Goal: Task Accomplishment & Management: Use online tool/utility

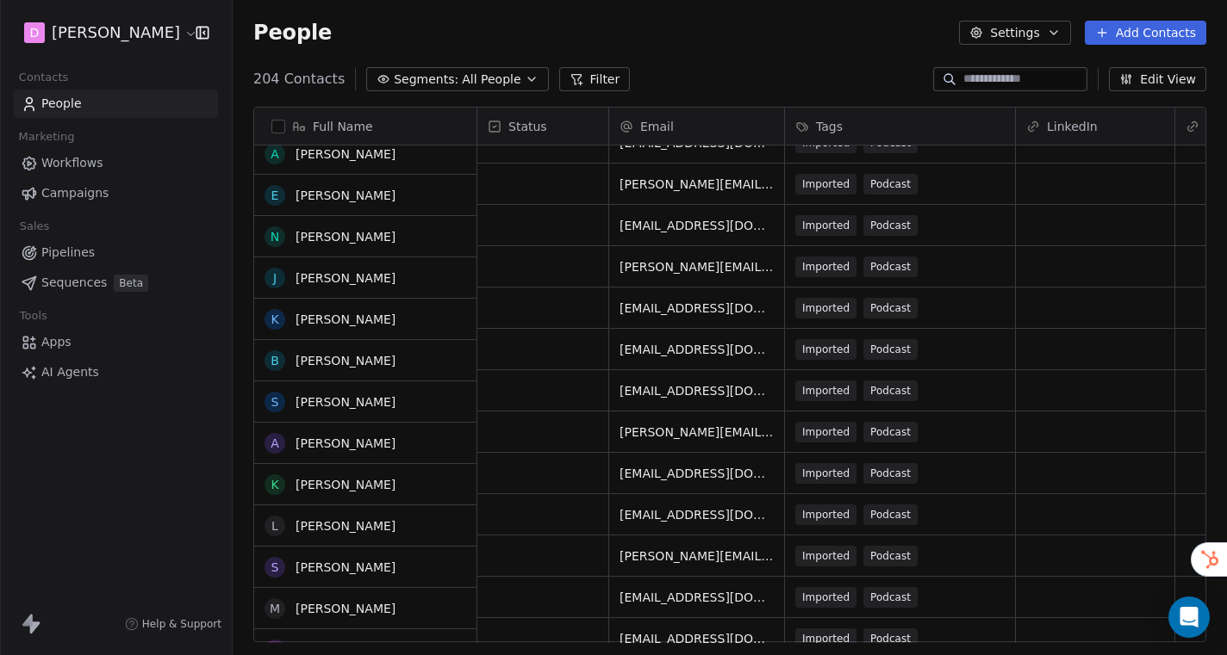
scroll to position [5239, 0]
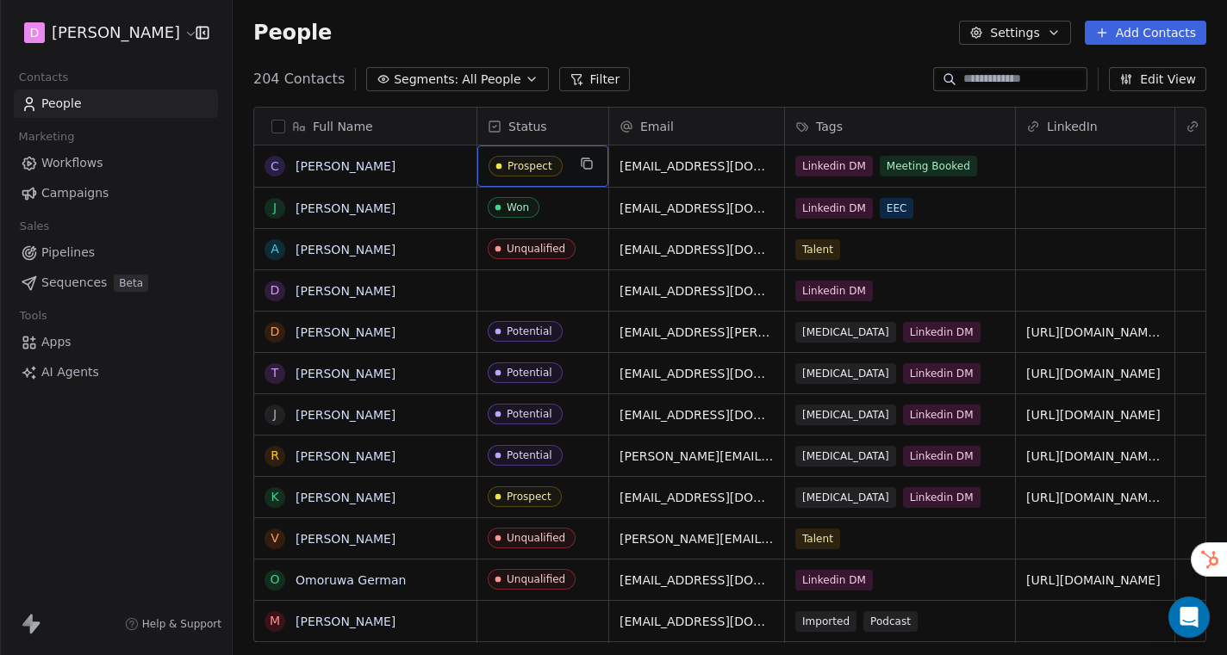
click at [548, 165] on div "Prospect" at bounding box center [529, 166] width 45 height 12
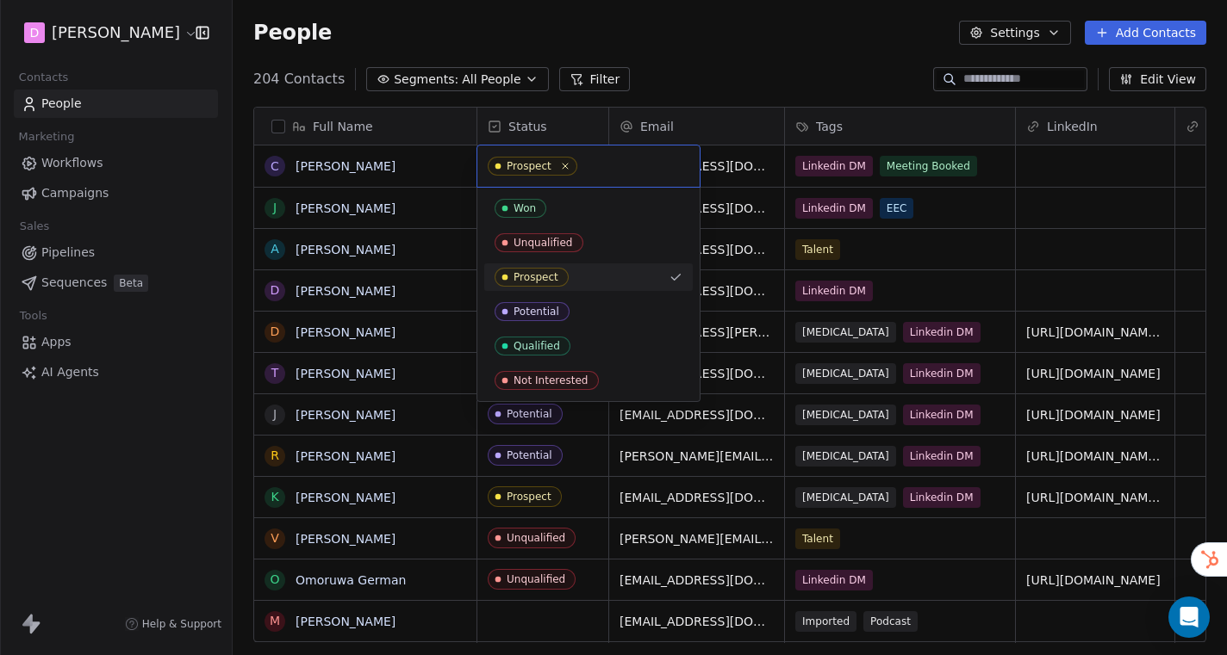
click at [548, 165] on div "Prospect" at bounding box center [528, 166] width 45 height 12
click at [375, 156] on html "D Rodney Hu Contacts People Marketing Workflows Campaigns Sales Pipelines Seque…" at bounding box center [613, 327] width 1227 height 655
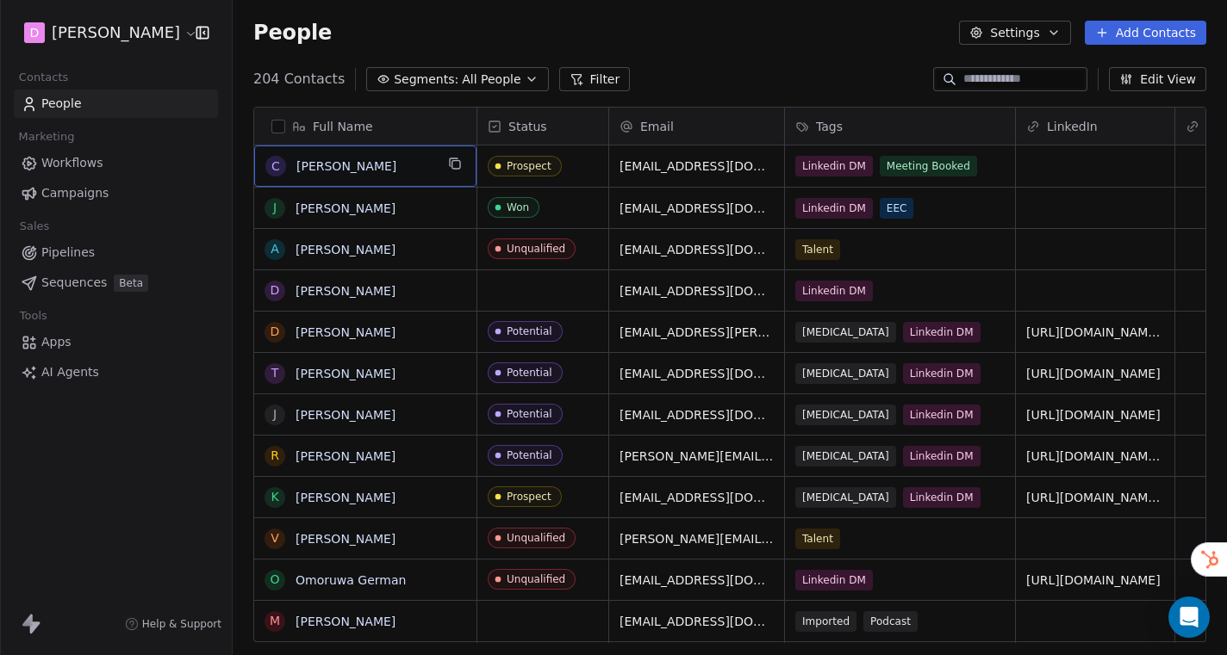
click at [380, 170] on span "Chen" at bounding box center [365, 166] width 138 height 17
click at [380, 170] on textarea "****" at bounding box center [365, 172] width 221 height 53
click at [398, 121] on html "D Rodney Hu Contacts People Marketing Workflows Campaigns Sales Pipelines Seque…" at bounding box center [613, 327] width 1227 height 655
click at [315, 165] on link "Chen" at bounding box center [345, 166] width 100 height 14
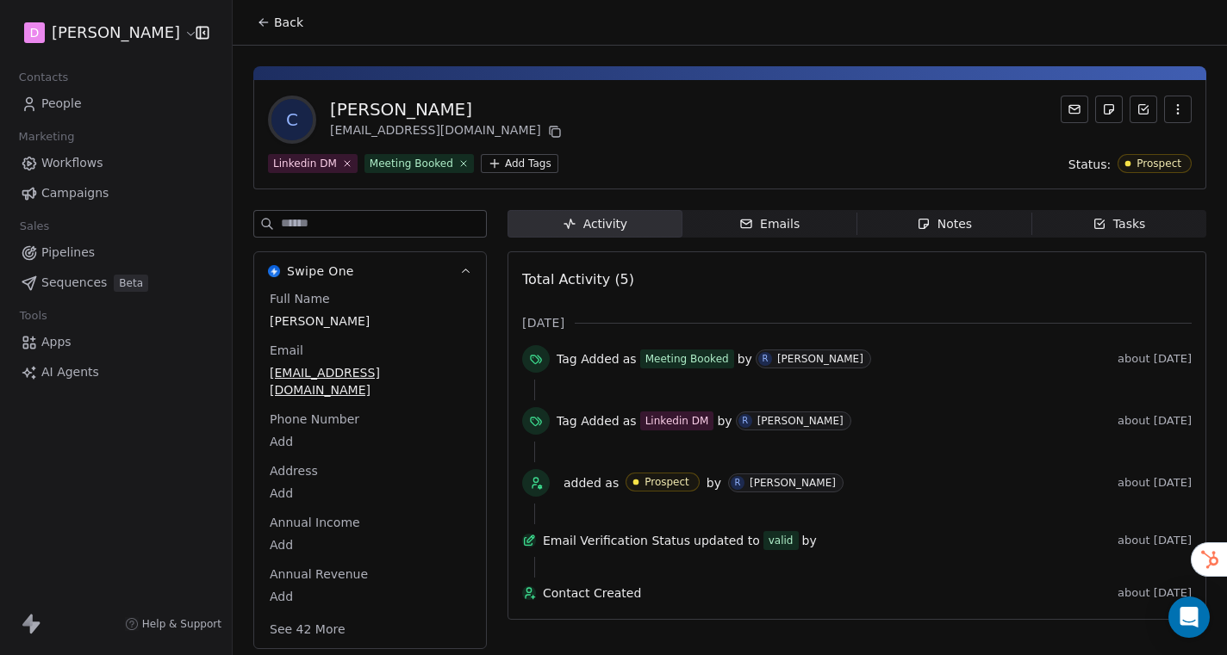
click at [320, 614] on button "See 42 More" at bounding box center [307, 629] width 96 height 31
click at [466, 265] on icon "button" at bounding box center [465, 271] width 13 height 13
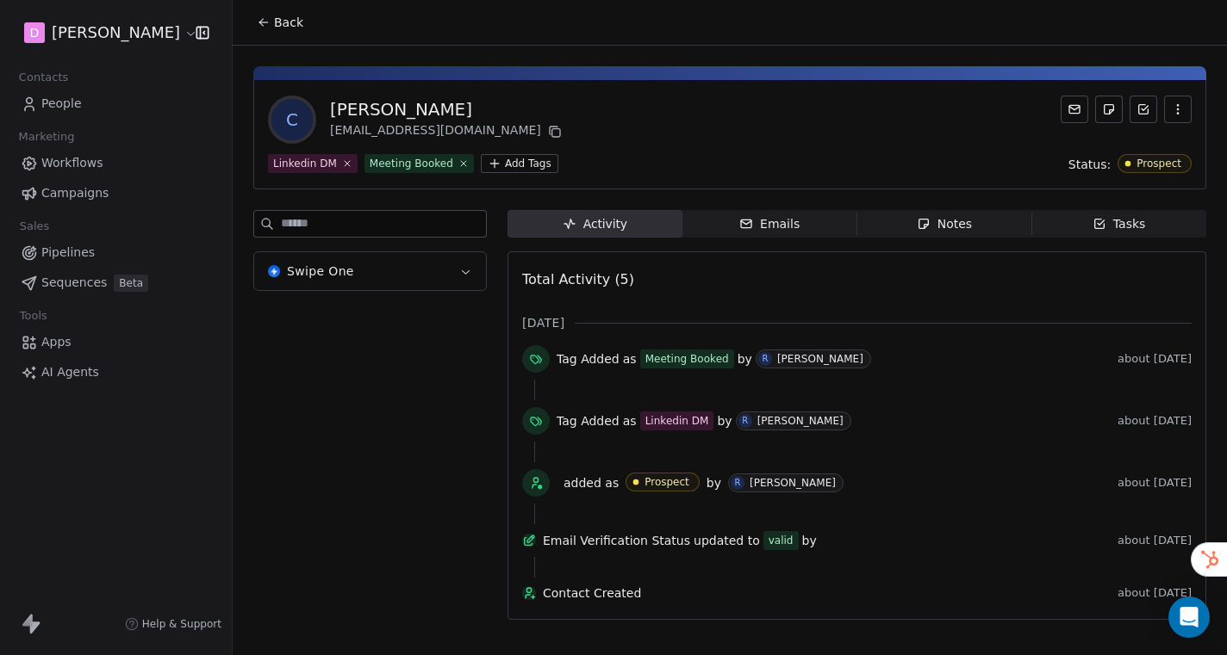
click at [749, 210] on span "Emails Emails" at bounding box center [769, 224] width 175 height 28
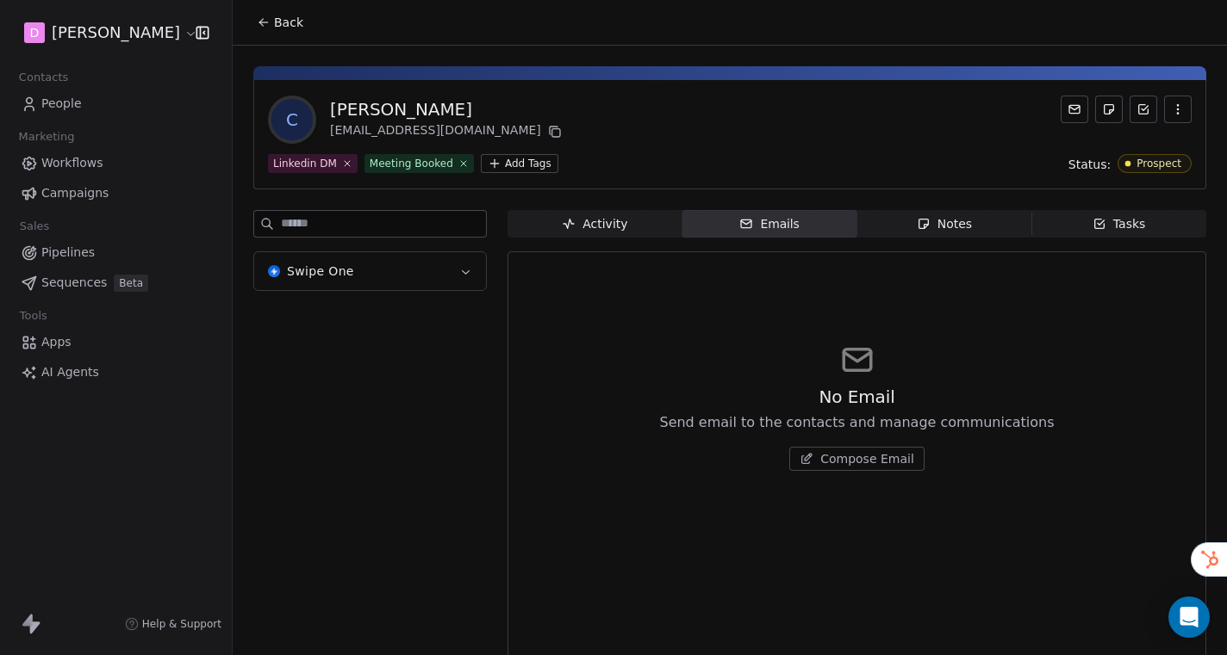
click at [947, 221] on div "Notes" at bounding box center [943, 224] width 55 height 18
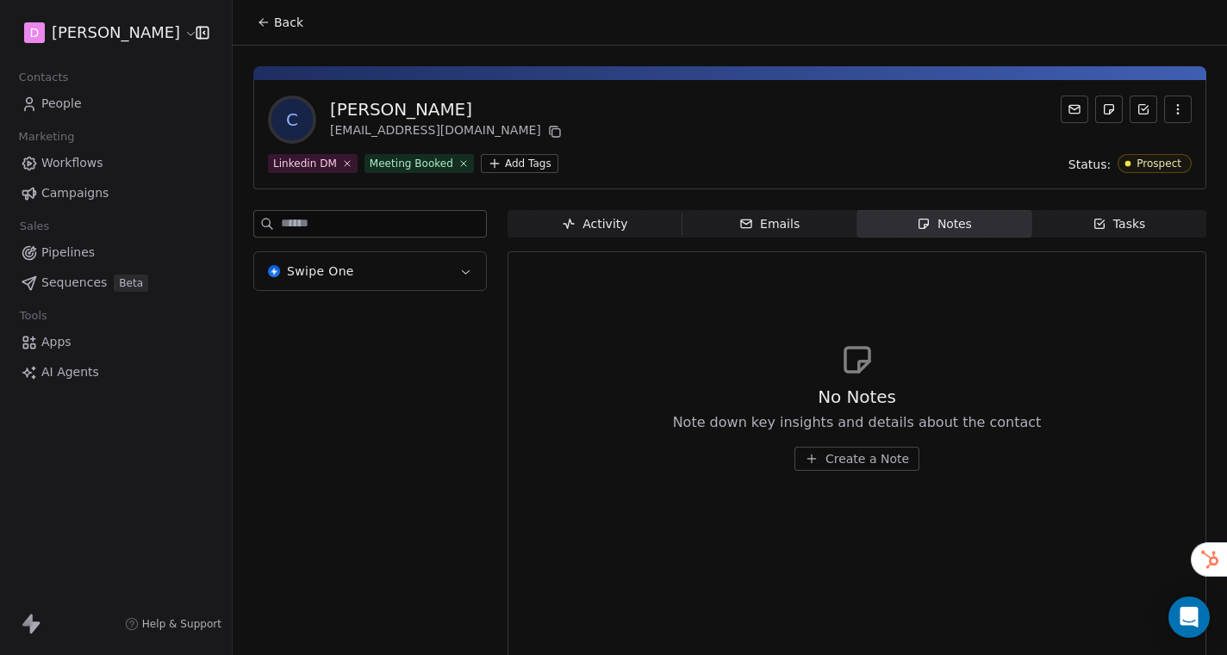
click at [1092, 230] on icon "button" at bounding box center [1099, 224] width 14 height 14
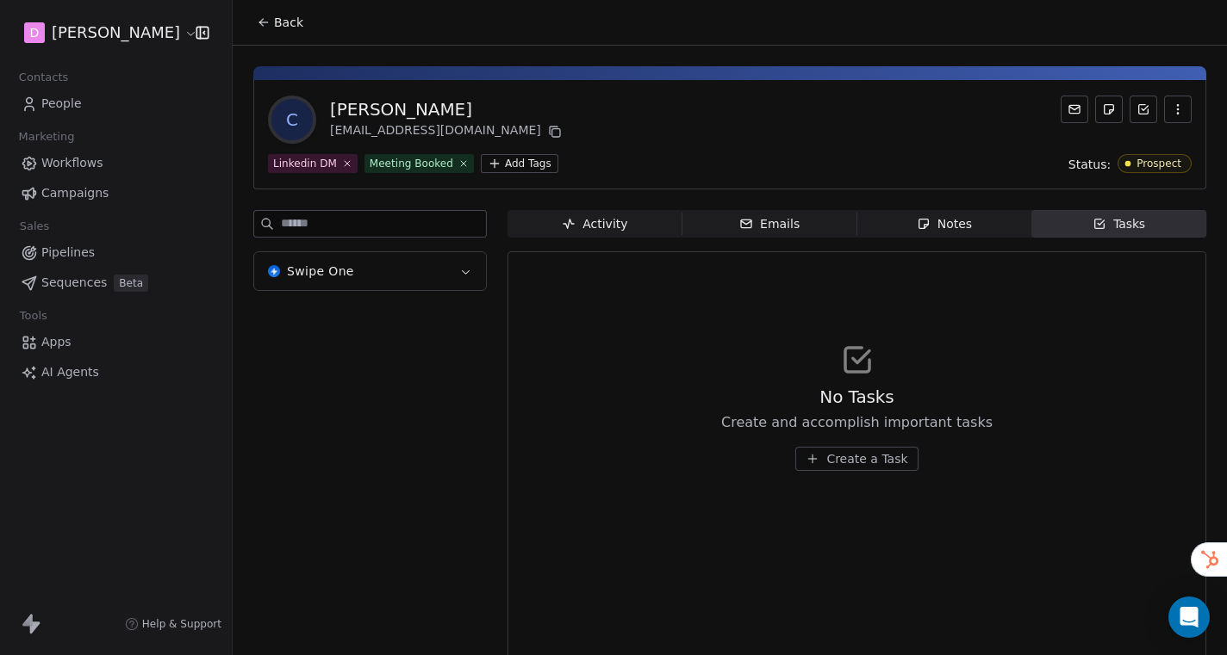
click at [304, 167] on div "Linkedin DM" at bounding box center [305, 164] width 64 height 16
click at [340, 112] on div "Chen" at bounding box center [447, 109] width 235 height 24
click at [84, 163] on span "Workflows" at bounding box center [72, 163] width 62 height 18
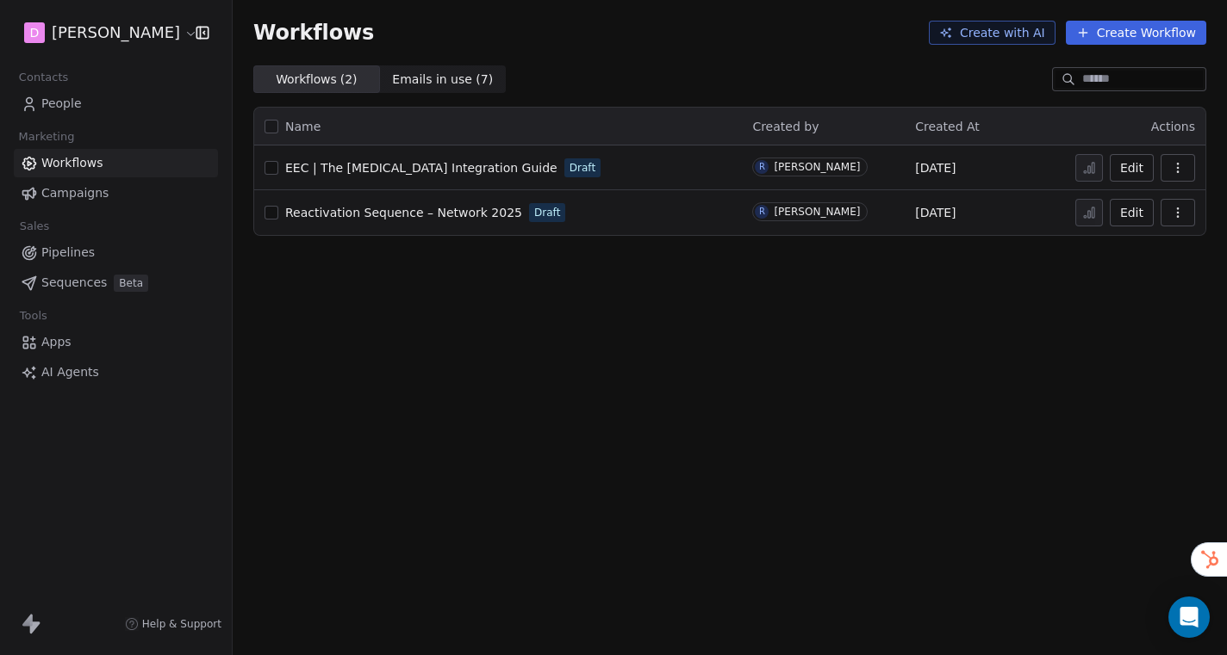
click at [436, 167] on span "EEC | The [MEDICAL_DATA] Integration Guide" at bounding box center [421, 168] width 272 height 14
click at [100, 192] on span "Campaigns" at bounding box center [74, 193] width 67 height 18
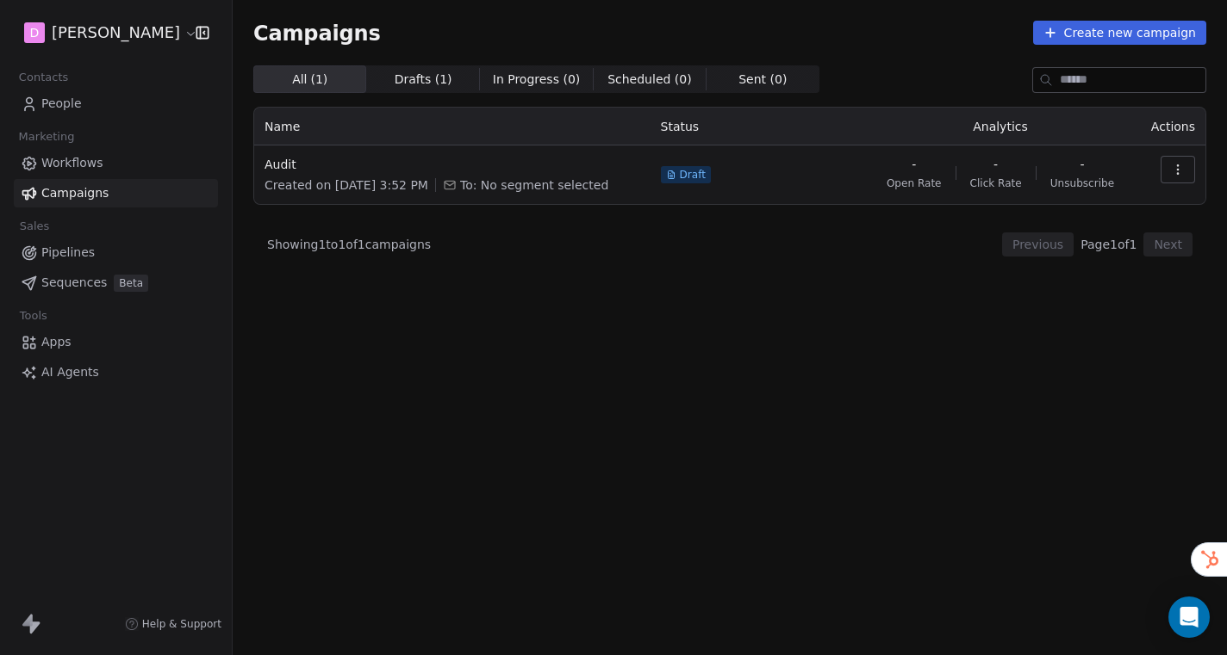
click at [126, 247] on link "Pipelines" at bounding box center [116, 253] width 204 height 28
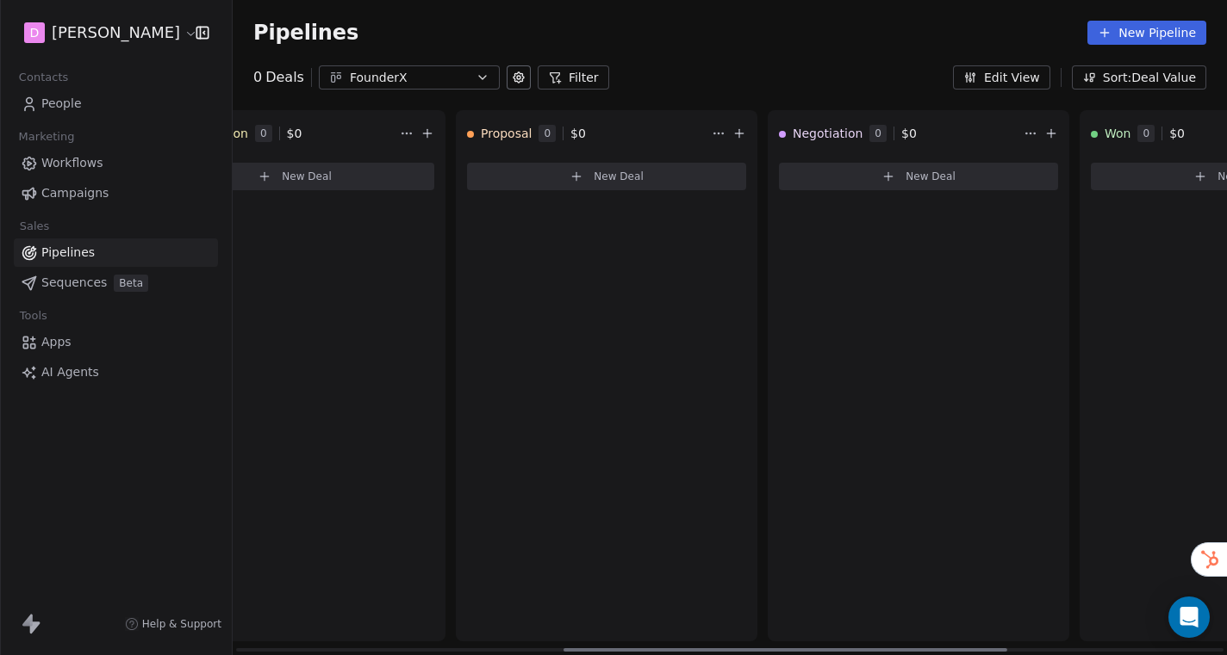
scroll to position [0, 736]
click at [444, 83] on div "FounderX" at bounding box center [409, 78] width 119 height 18
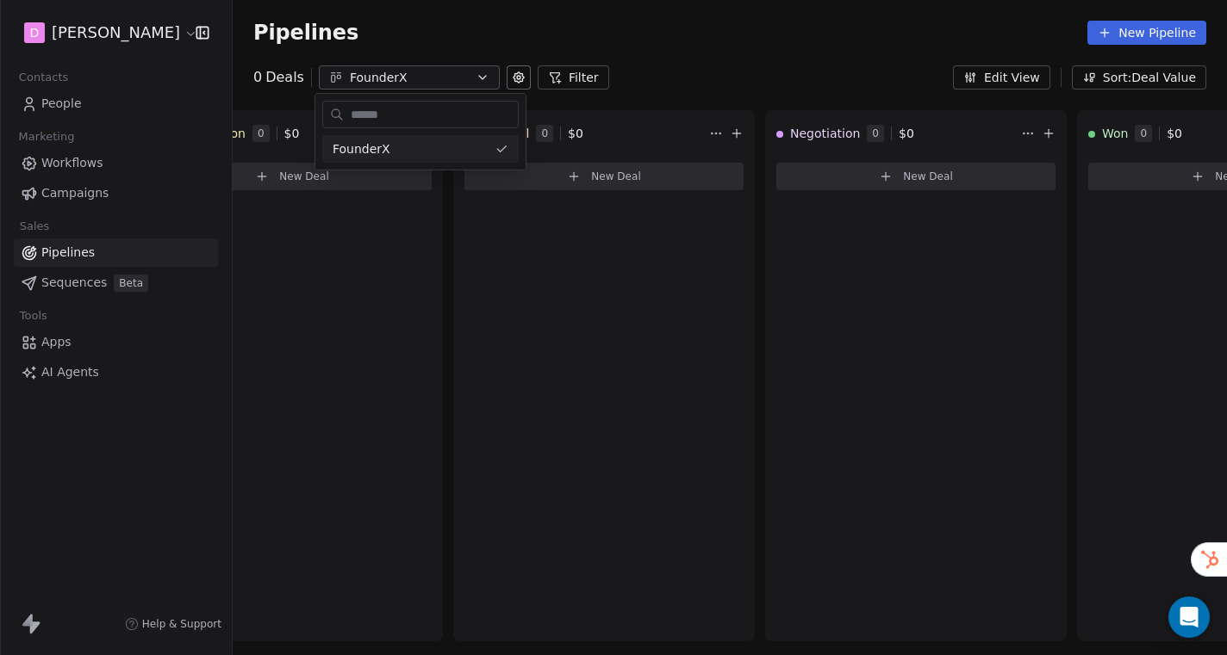
click at [731, 27] on html "D [PERSON_NAME] Contacts People Marketing Workflows Campaigns Sales Pipelines S…" at bounding box center [613, 327] width 1227 height 655
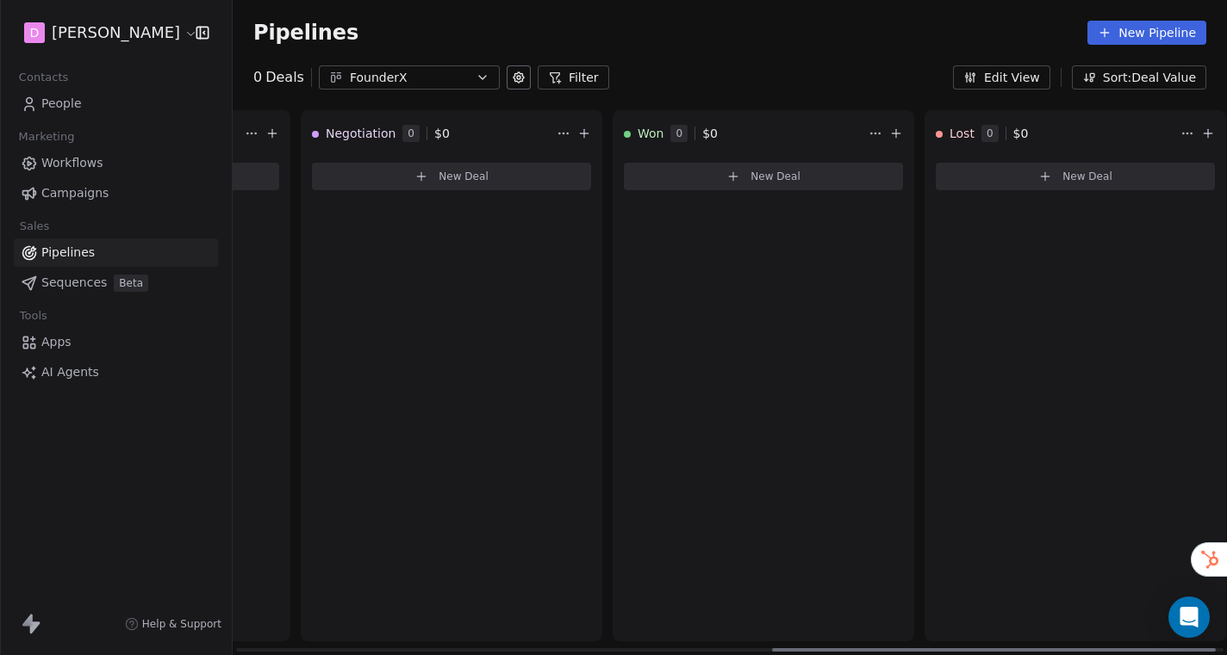
scroll to position [0, 1192]
click at [447, 176] on span "New Deal" at bounding box center [471, 177] width 50 height 14
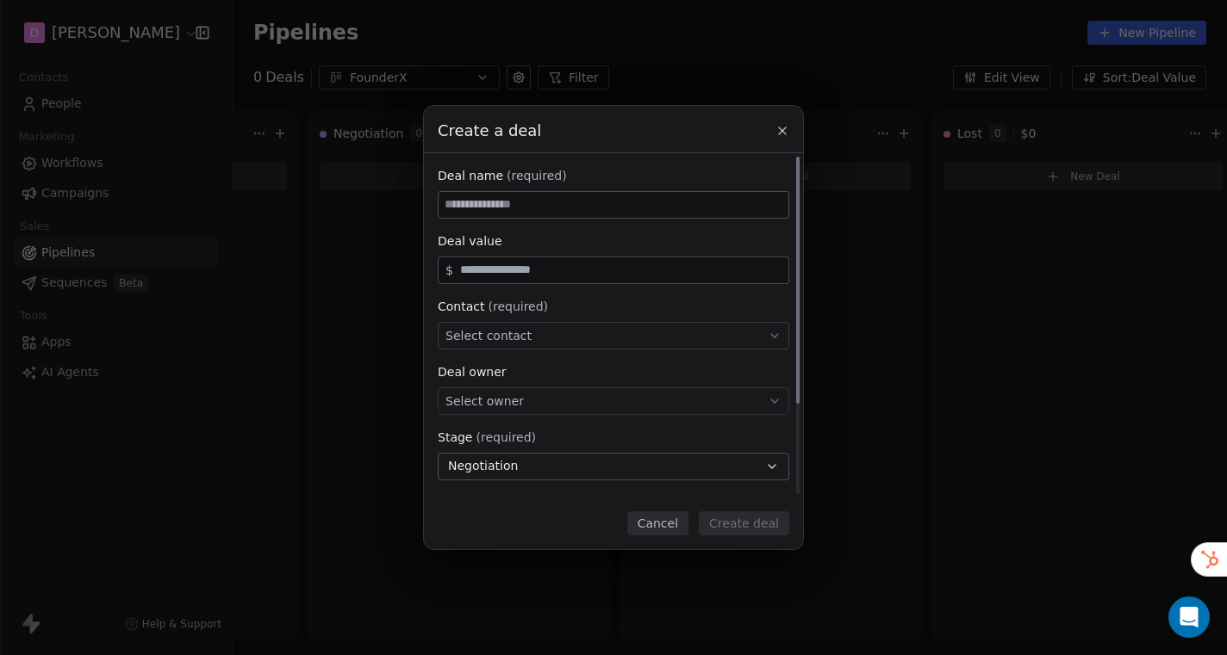
click at [627, 331] on div "Select contact" at bounding box center [613, 336] width 351 height 28
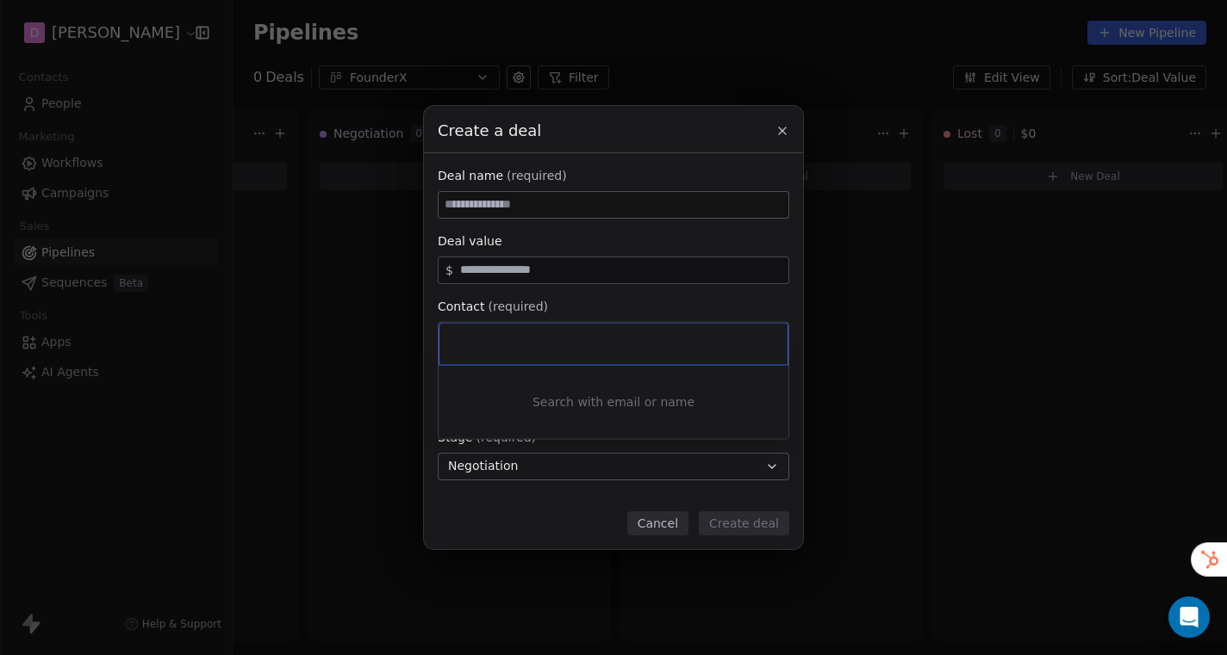
click at [671, 302] on div "Create a deal Deal name (required) Deal value $ Contact (required) Select conta…" at bounding box center [613, 327] width 1227 height 443
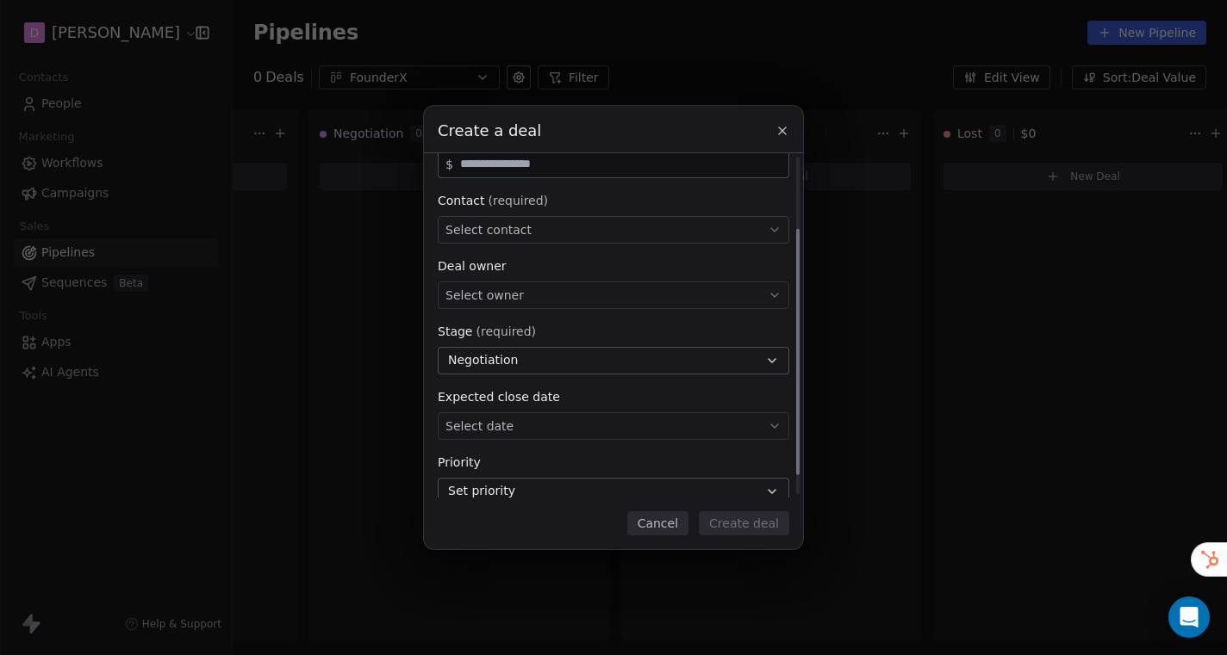
scroll to position [127, 0]
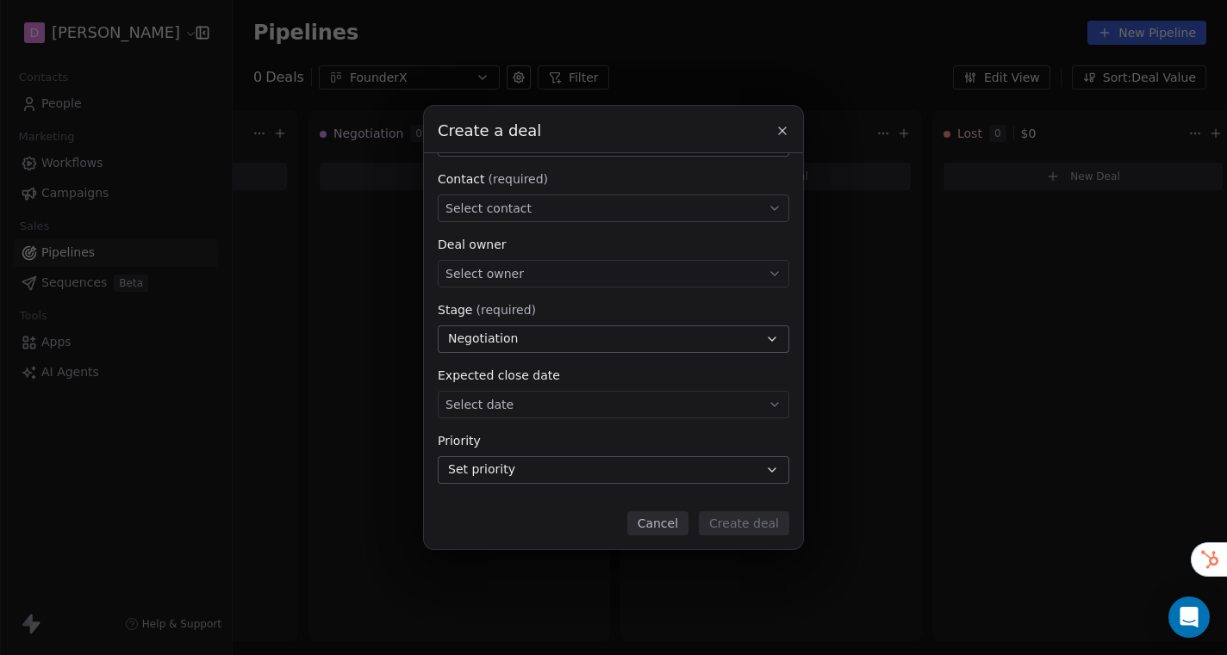
click at [786, 133] on icon at bounding box center [782, 131] width 14 height 14
